Goal: Transaction & Acquisition: Subscribe to service/newsletter

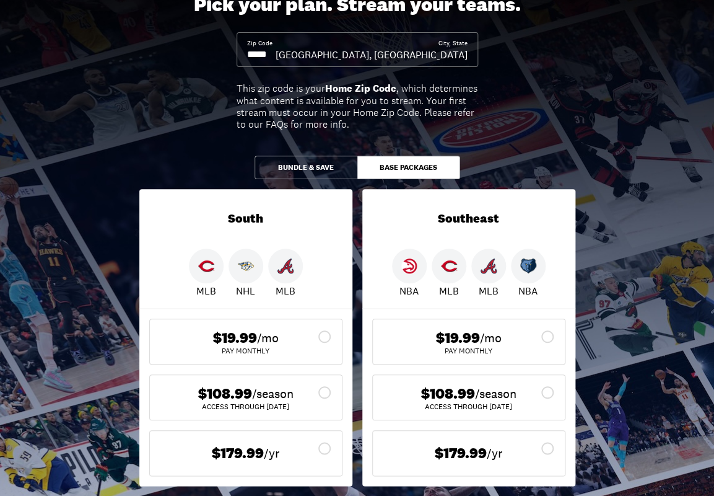
scroll to position [92, 0]
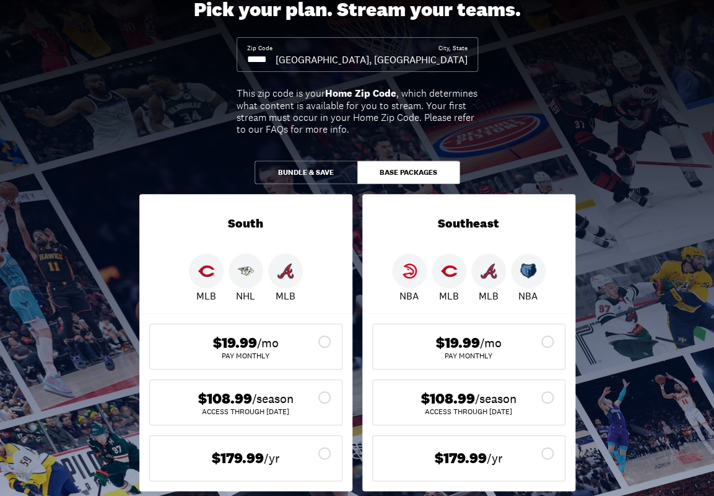
click at [327, 170] on button "Bundle & Save" at bounding box center [306, 172] width 103 height 24
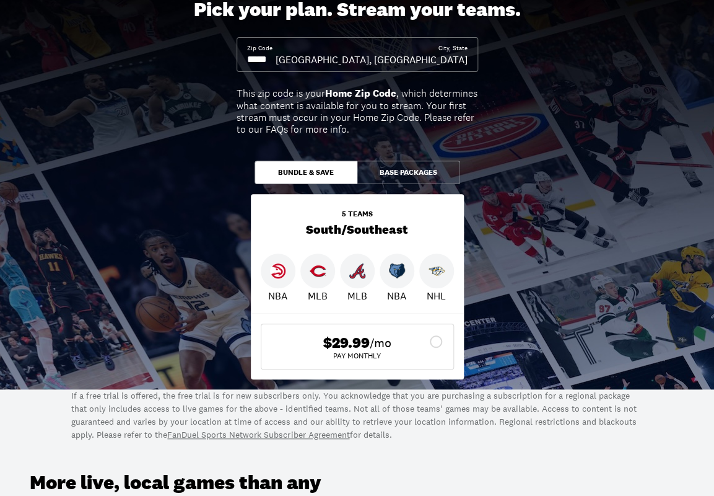
click at [406, 168] on button "Base Packages" at bounding box center [408, 172] width 103 height 24
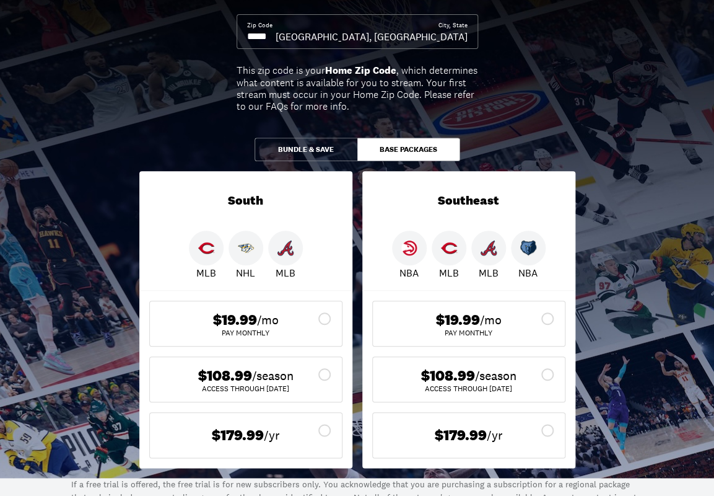
scroll to position [165, 0]
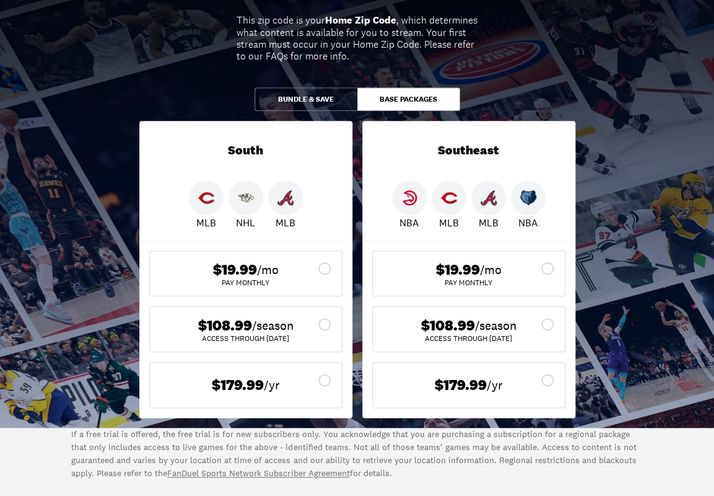
click at [324, 269] on icon at bounding box center [324, 268] width 15 height 15
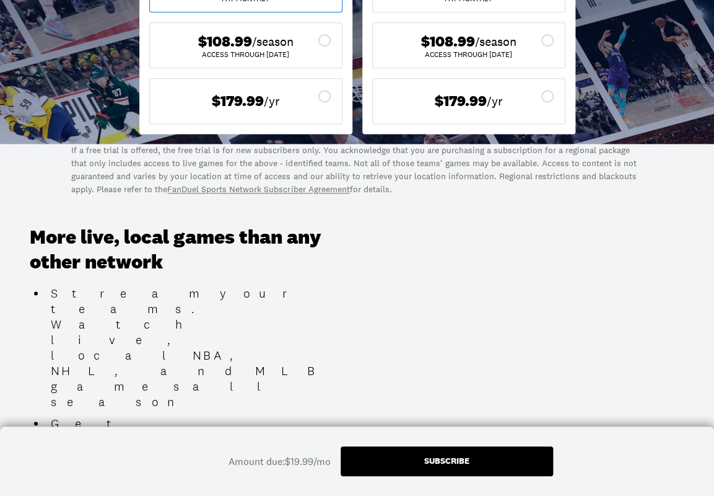
scroll to position [472, 0]
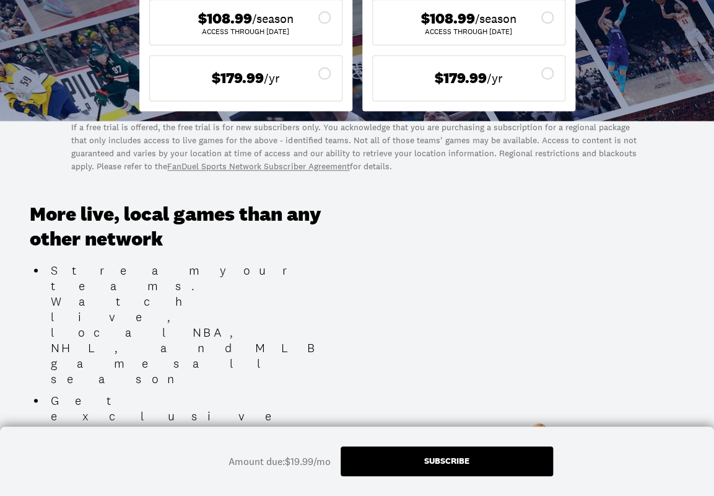
drag, startPoint x: 491, startPoint y: 459, endPoint x: 535, endPoint y: 456, distance: 44.1
click at [491, 459] on div "Subscribe" at bounding box center [447, 461] width 213 height 30
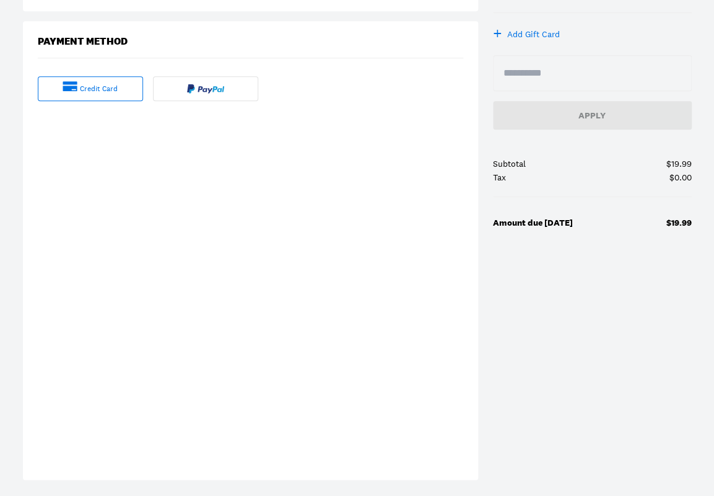
scroll to position [305, 0]
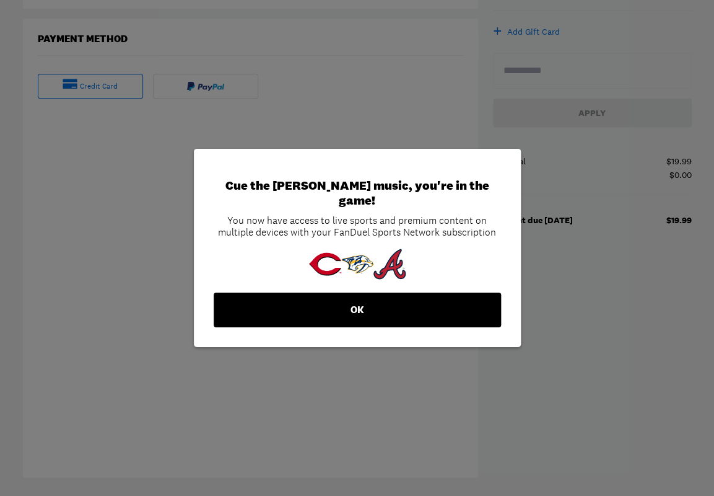
click at [393, 300] on button "OK" at bounding box center [357, 309] width 287 height 35
